Goal: Transaction & Acquisition: Purchase product/service

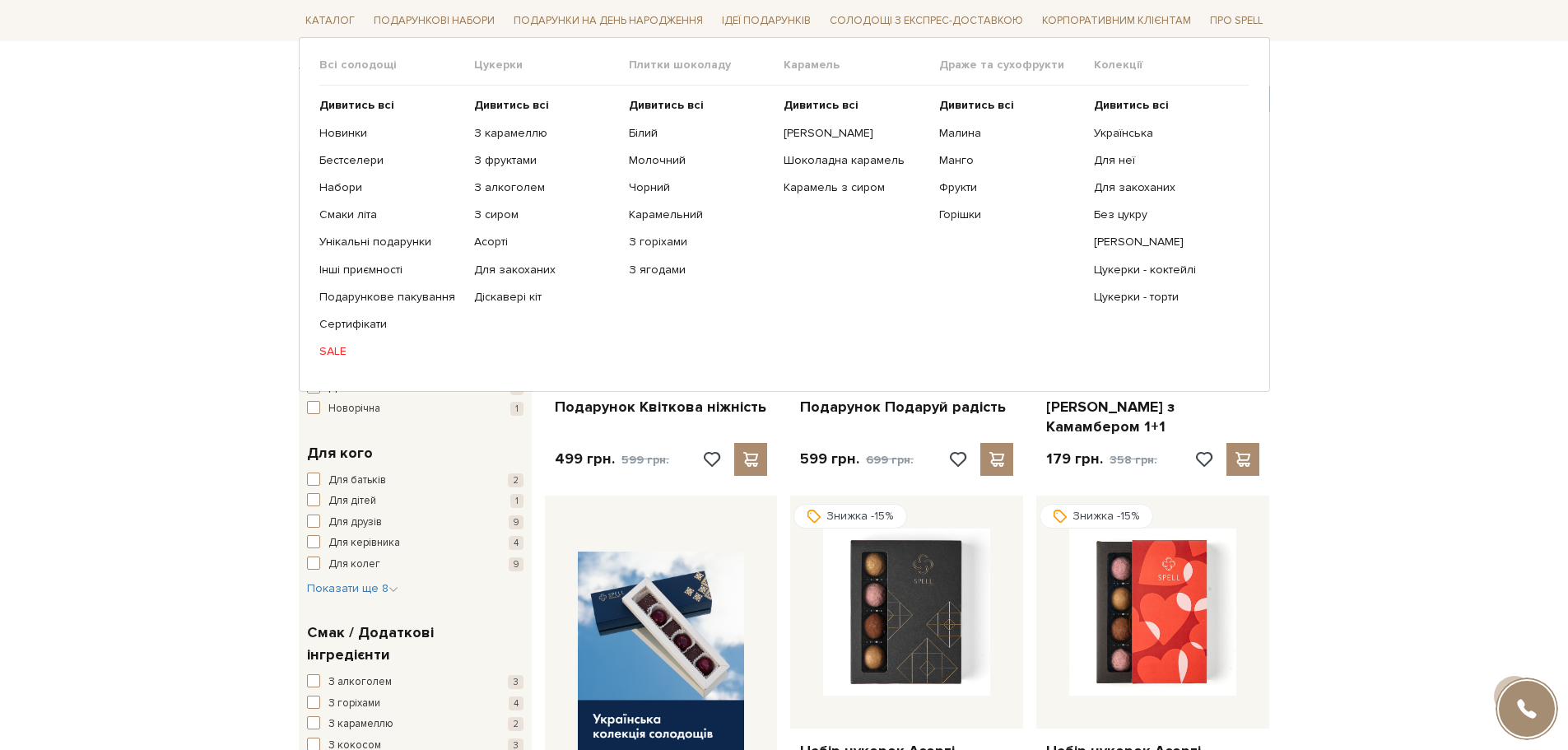
click at [339, 352] on link "SALE" at bounding box center [390, 351] width 143 height 15
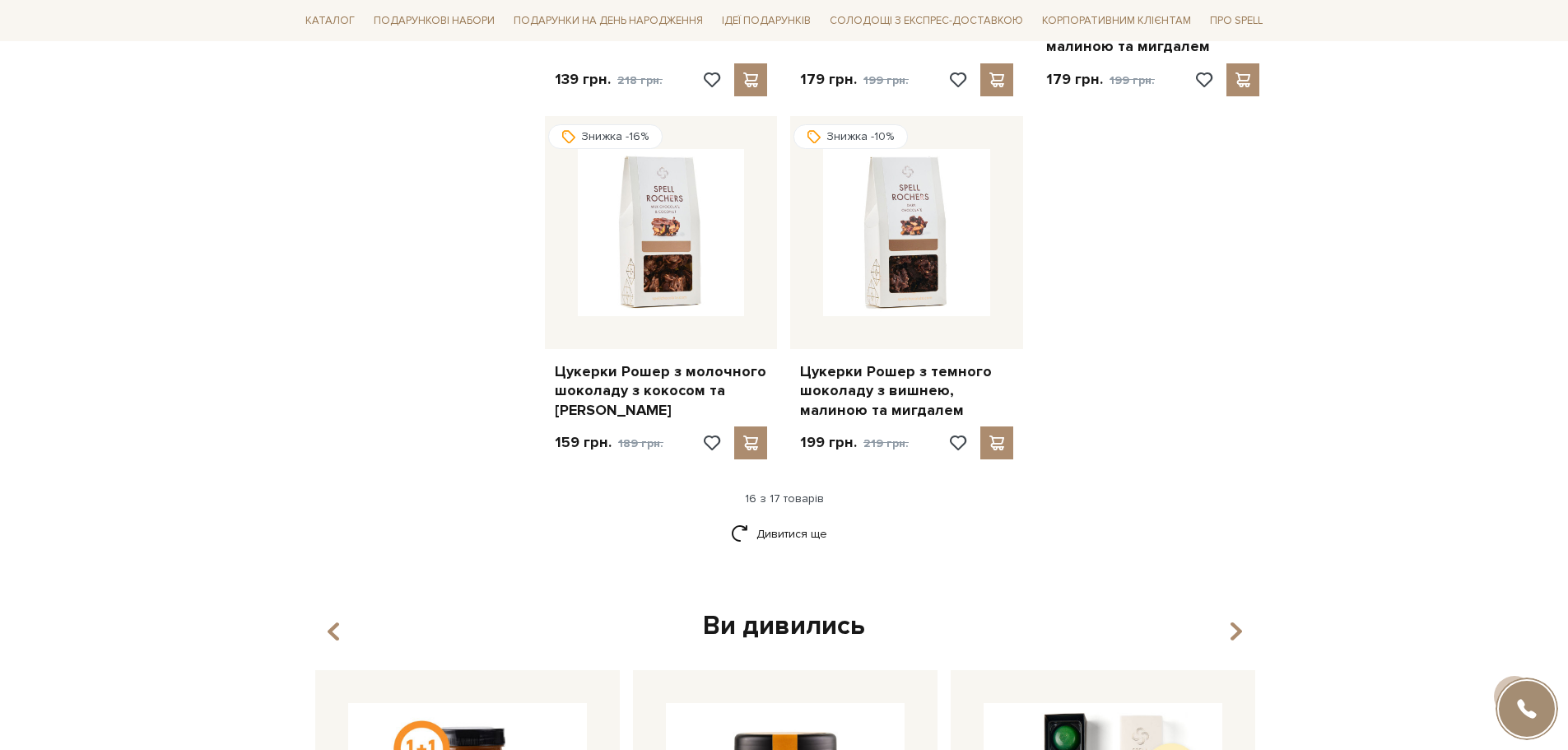
scroll to position [1976, 0]
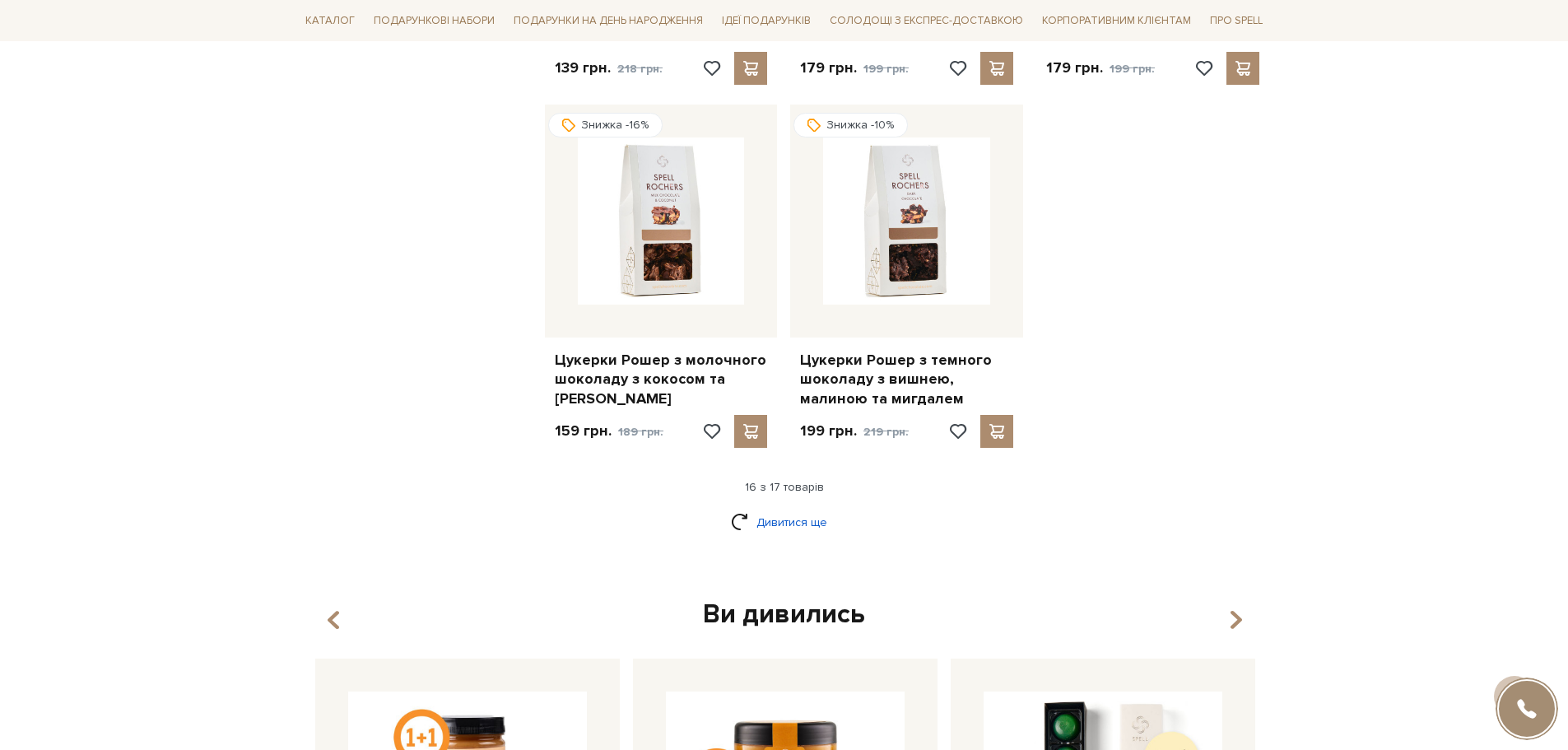
click at [807, 508] on link "Дивитися ще" at bounding box center [784, 522] width 107 height 29
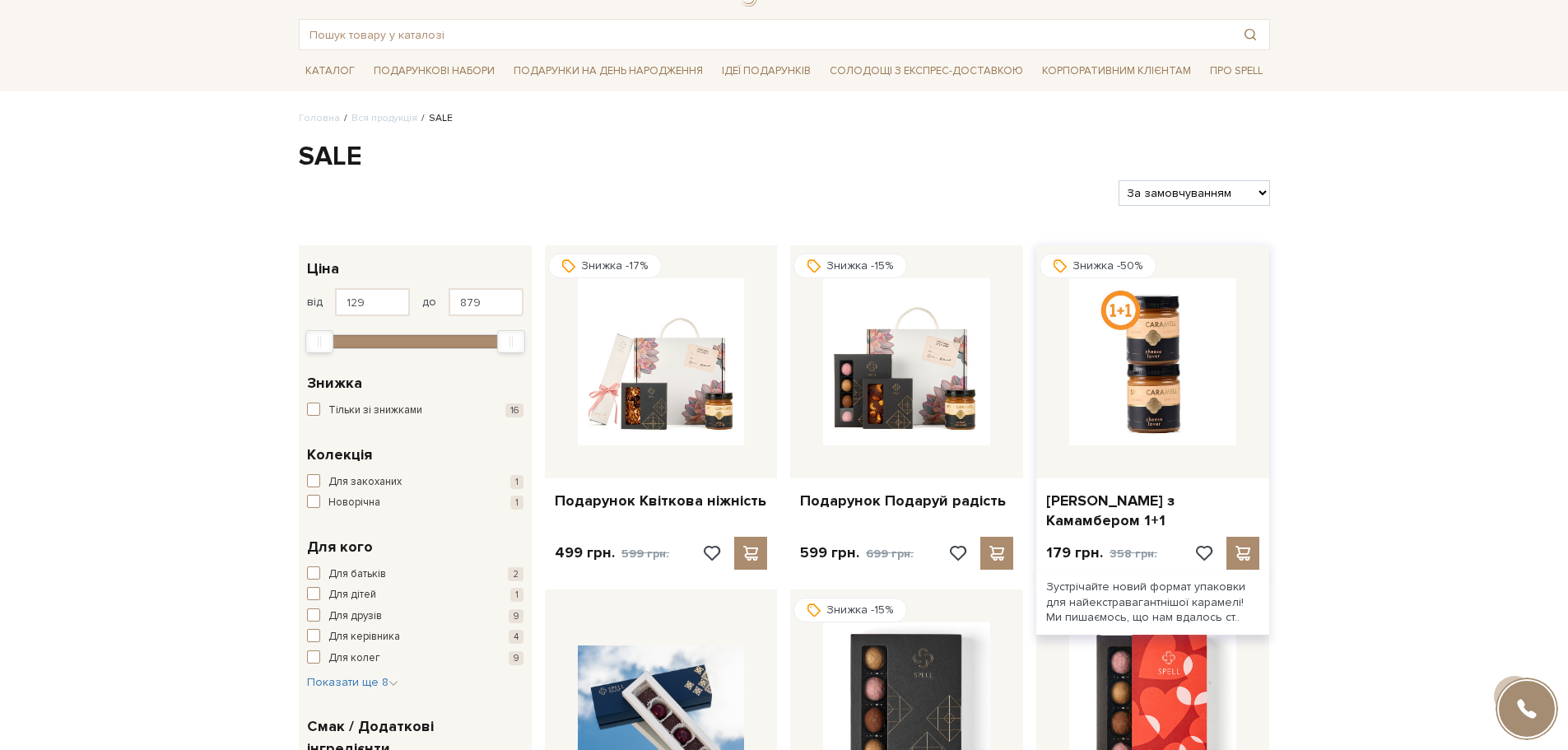
scroll to position [0, 0]
